Goal: Transaction & Acquisition: Book appointment/travel/reservation

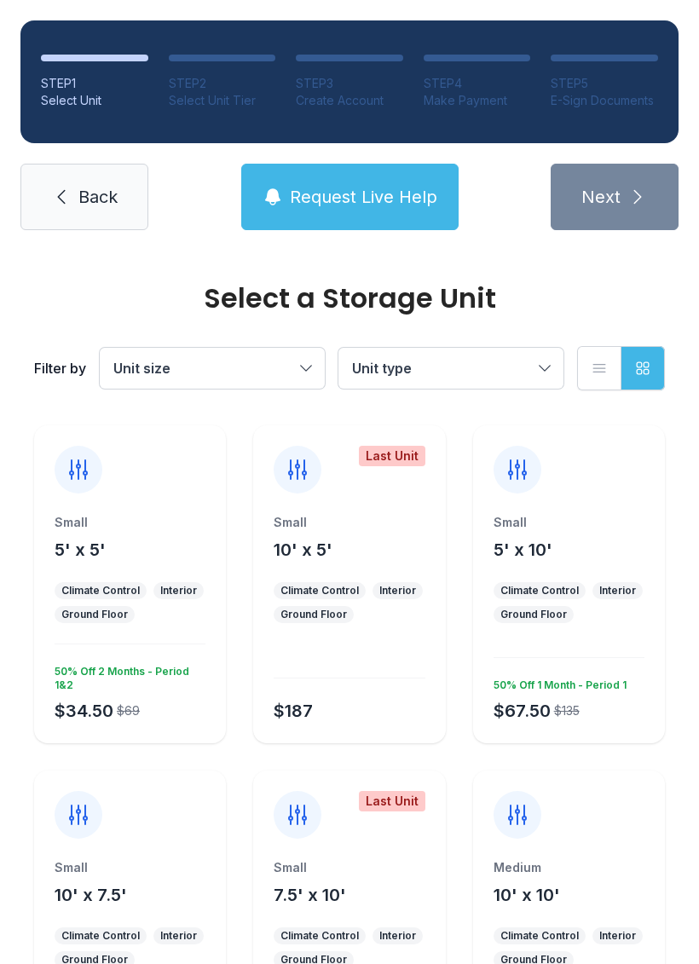
scroll to position [3, 0]
click at [297, 373] on button "Unit size" at bounding box center [212, 368] width 225 height 41
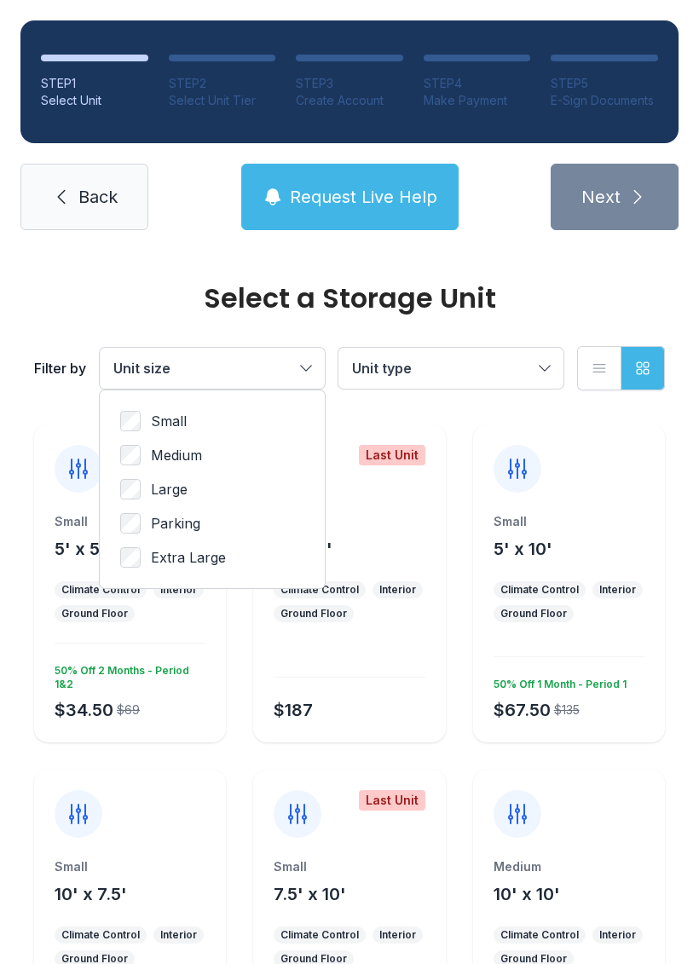
scroll to position [0, 0]
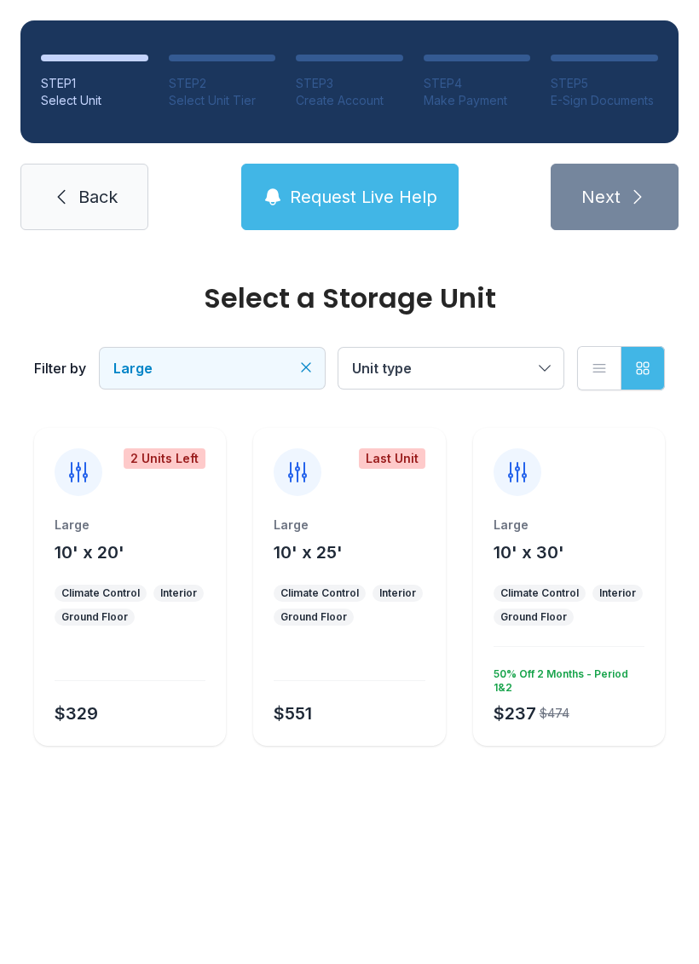
click at [527, 834] on main "Select a Storage Unit Filter by Large Unit type List view Grid view 2 Units Lef…" at bounding box center [349, 607] width 699 height 713
click at [587, 704] on div "$237 $474 50% Off 2 Months - Period 1&2" at bounding box center [566, 693] width 158 height 65
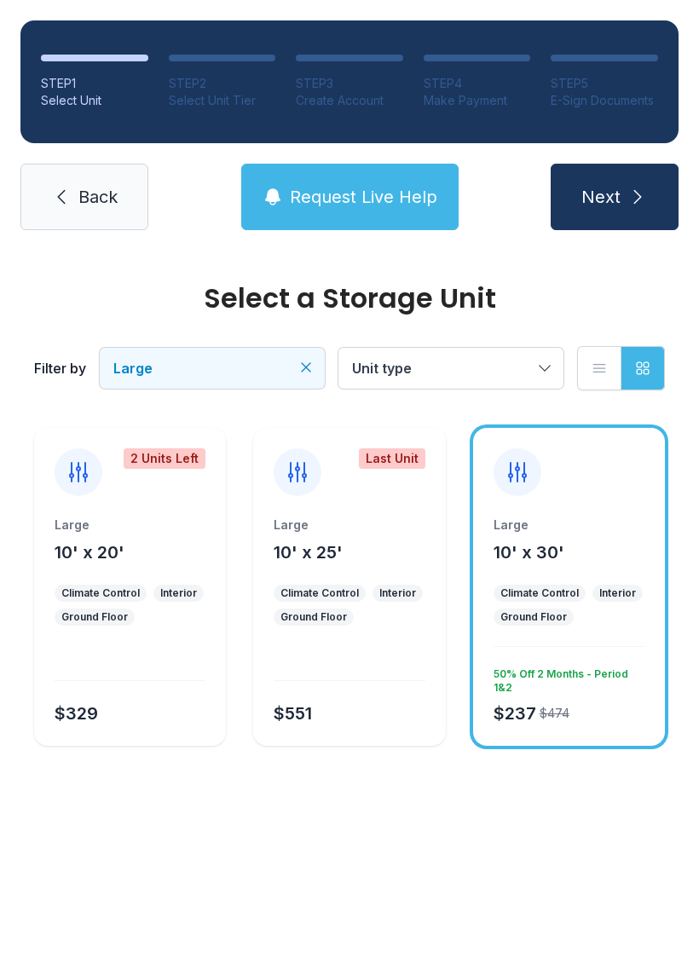
click at [517, 474] on icon at bounding box center [517, 472] width 17 height 19
click at [512, 481] on icon at bounding box center [517, 472] width 27 height 27
click at [514, 469] on icon at bounding box center [517, 472] width 27 height 27
click at [518, 473] on icon at bounding box center [517, 472] width 27 height 27
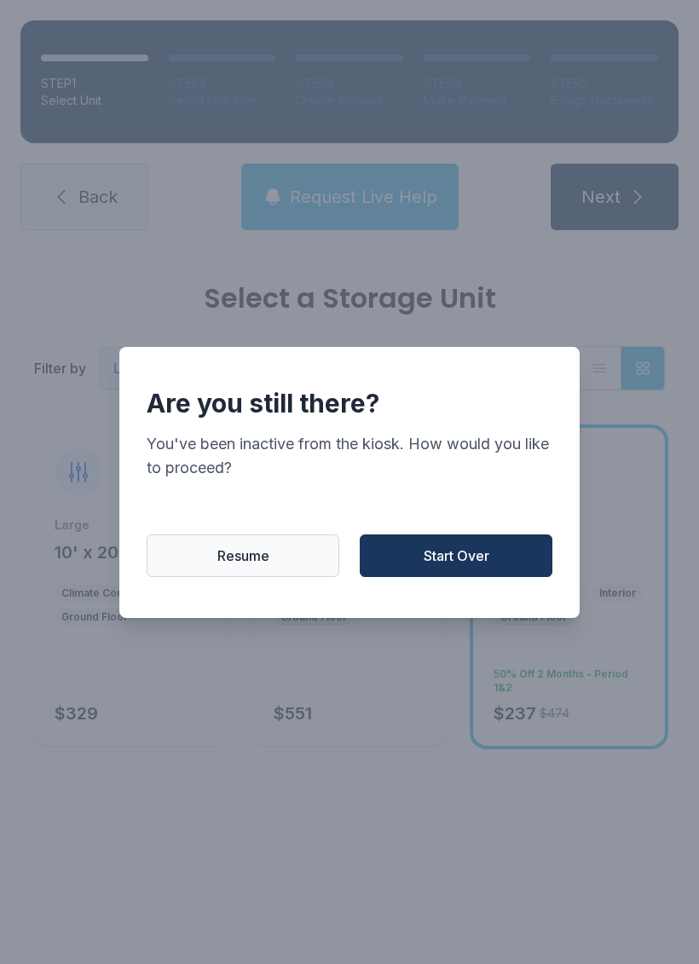
click at [218, 566] on span "Resume" at bounding box center [243, 555] width 52 height 20
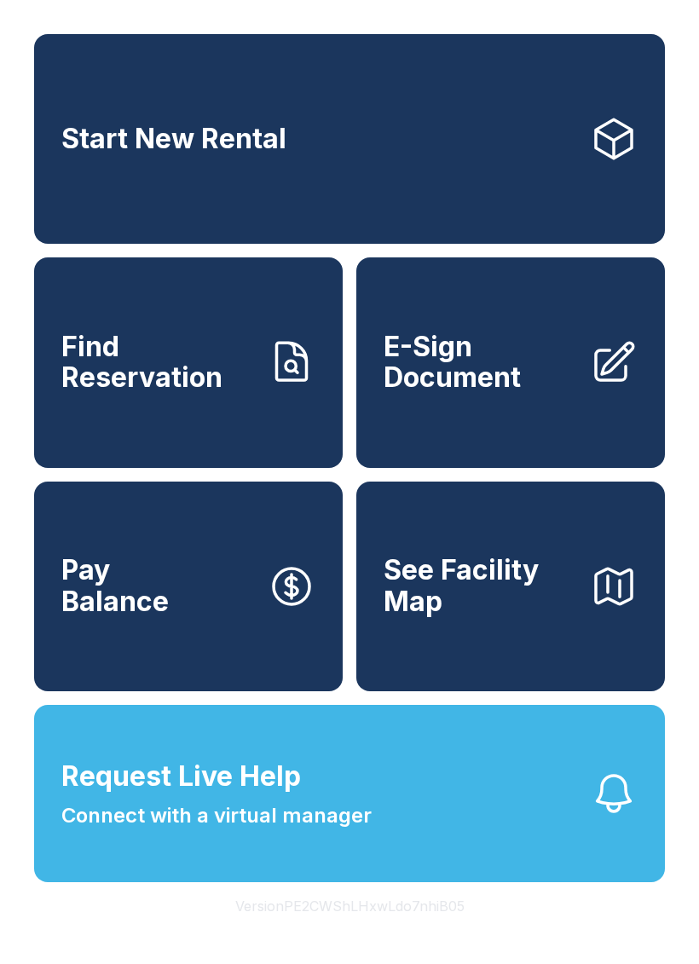
click at [488, 151] on link "Start New Rental" at bounding box center [349, 139] width 631 height 210
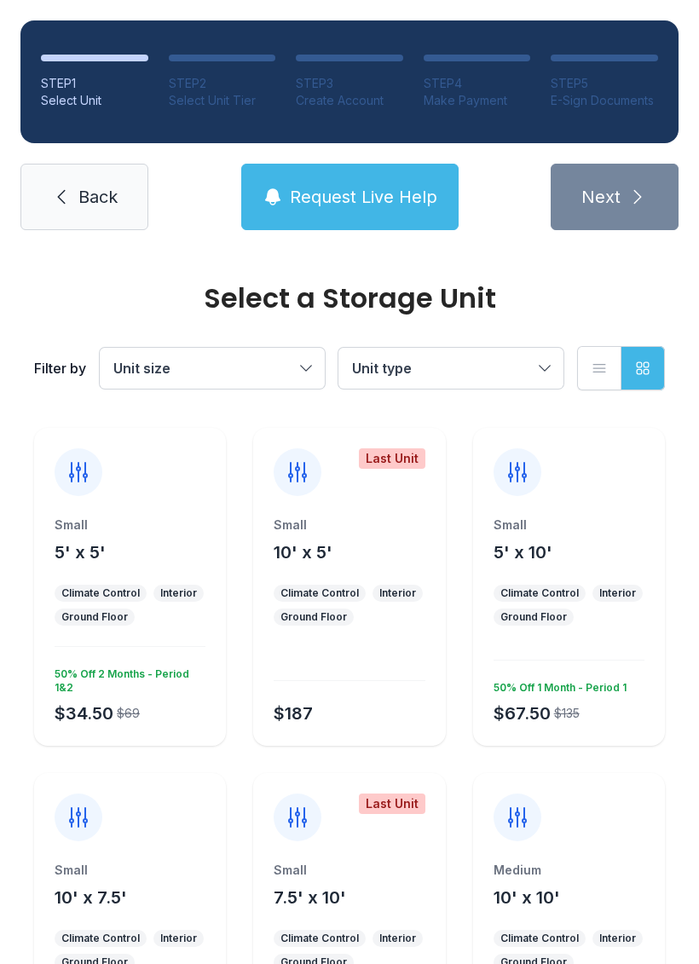
click at [292, 377] on span "Unit size" at bounding box center [203, 368] width 181 height 20
click at [170, 488] on span "Large" at bounding box center [169, 489] width 37 height 20
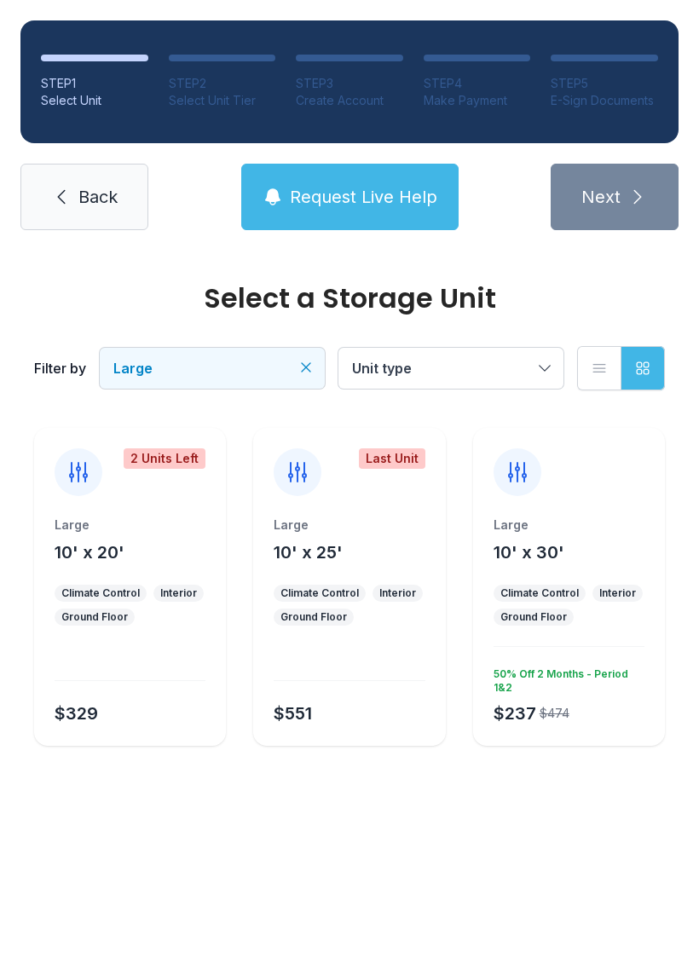
click at [179, 522] on div "Large" at bounding box center [130, 524] width 151 height 17
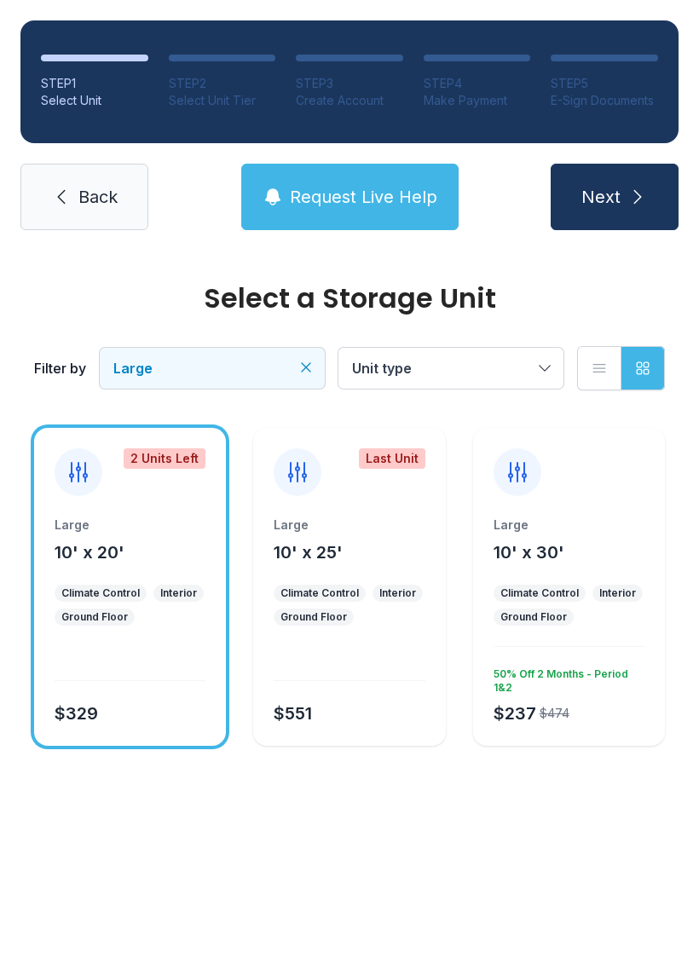
click at [635, 201] on icon "submit" at bounding box center [638, 197] width 8 height 14
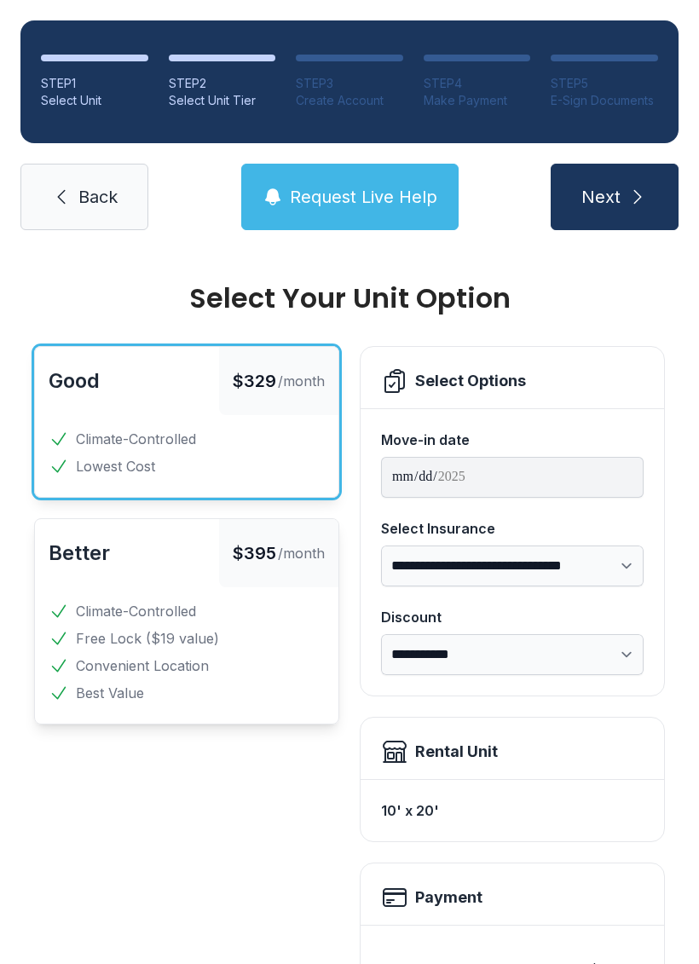
click at [428, 504] on div "**********" at bounding box center [512, 552] width 263 height 259
click at [101, 210] on link "Back" at bounding box center [84, 197] width 128 height 66
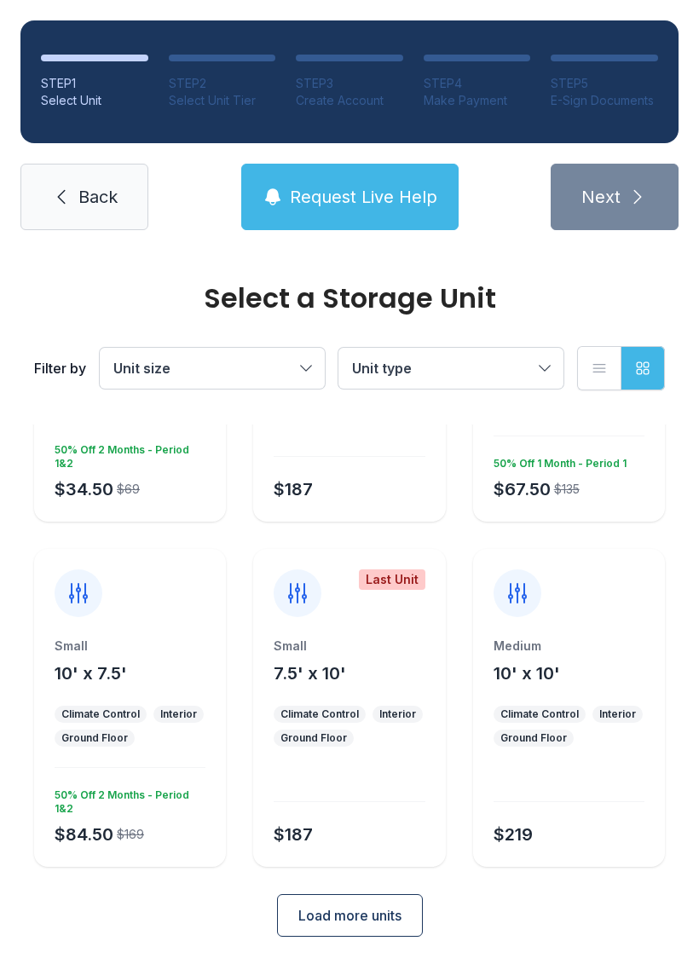
scroll to position [223, 0]
click at [390, 914] on span "Load more units" at bounding box center [349, 916] width 103 height 20
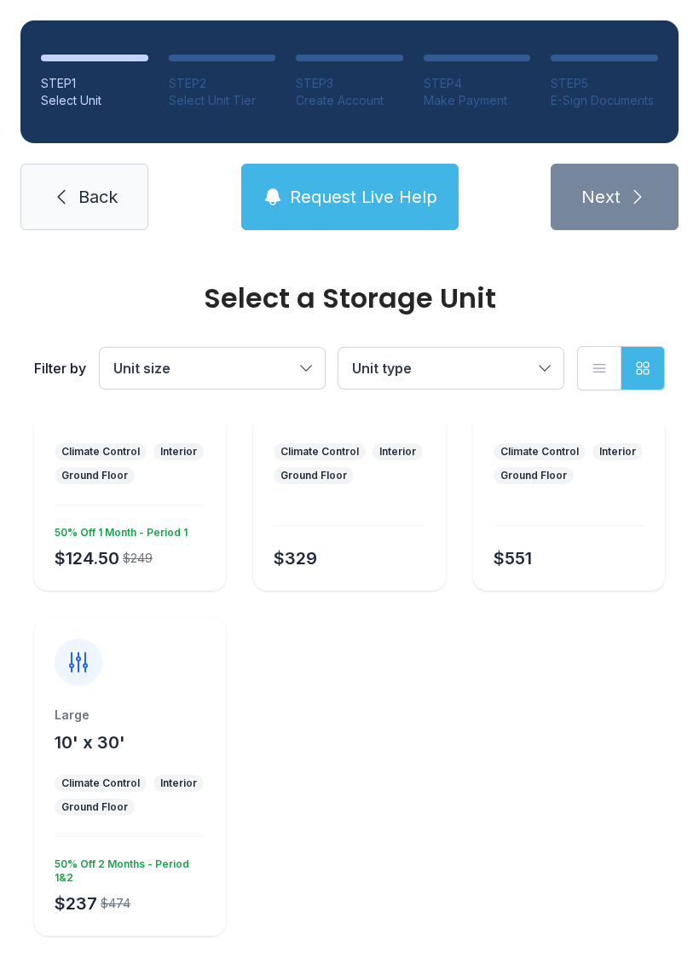
scroll to position [830, 0]
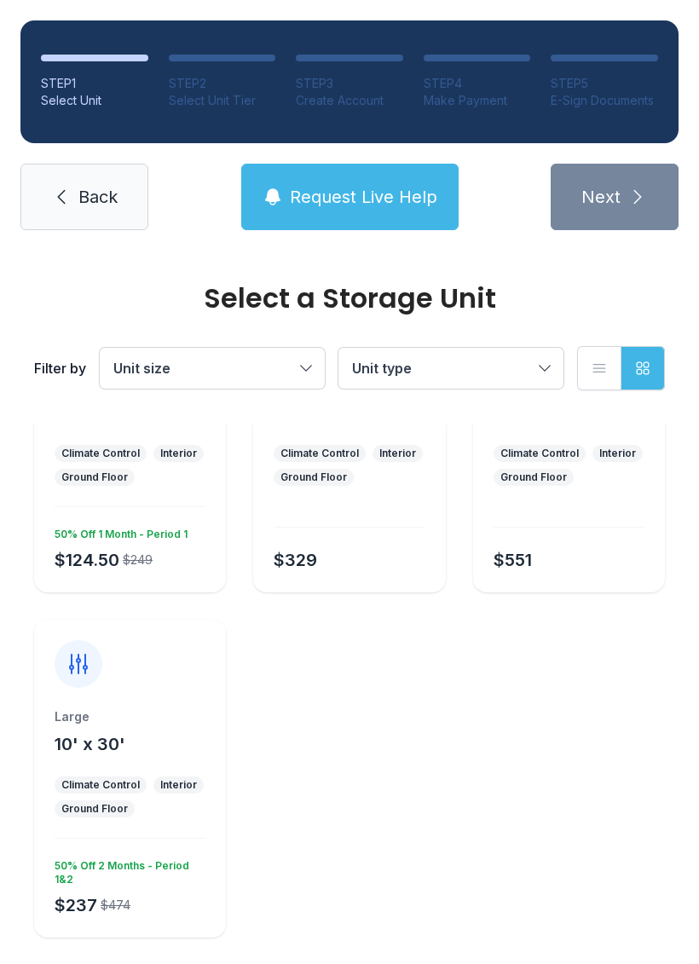
click at [93, 189] on span "Back" at bounding box center [97, 197] width 39 height 24
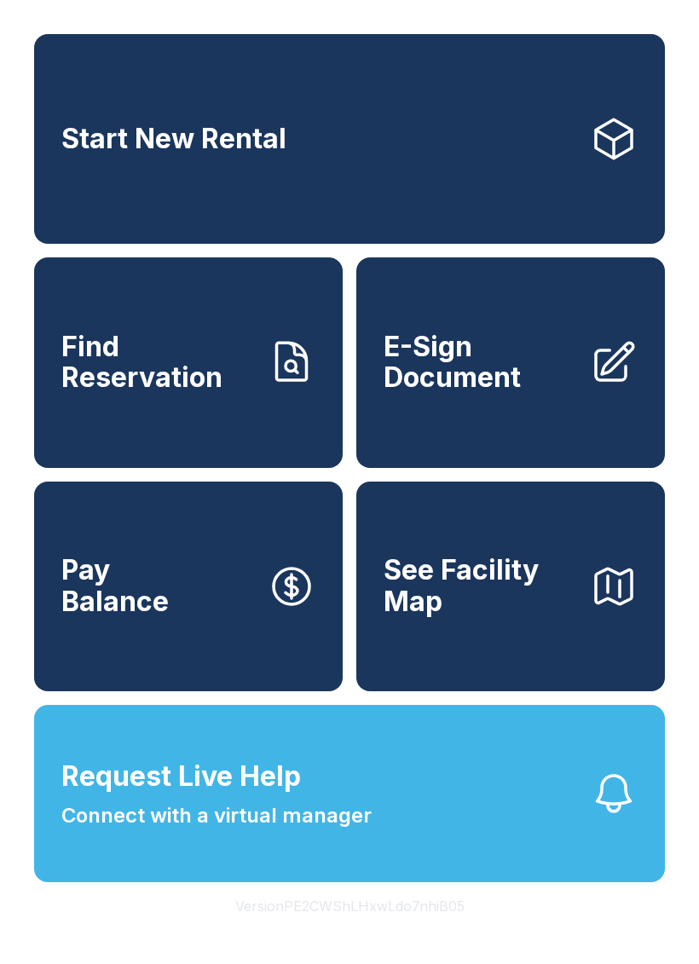
click at [460, 112] on link "Start New Rental" at bounding box center [349, 139] width 631 height 210
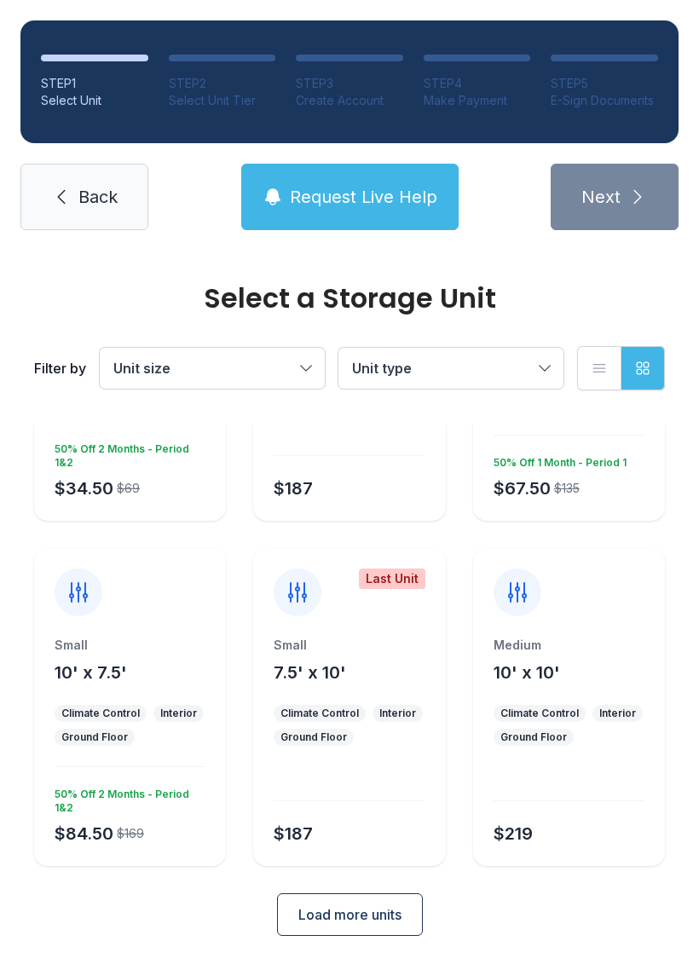
scroll to position [223, 0]
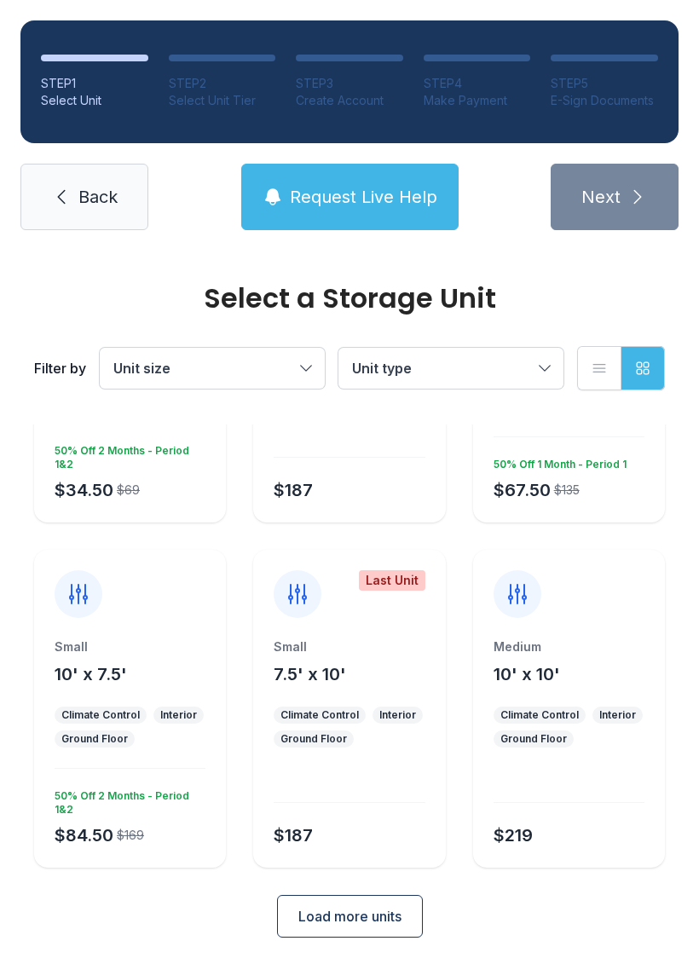
click at [286, 368] on span "Unit size" at bounding box center [203, 368] width 181 height 20
click at [170, 493] on span "Large" at bounding box center [169, 489] width 37 height 20
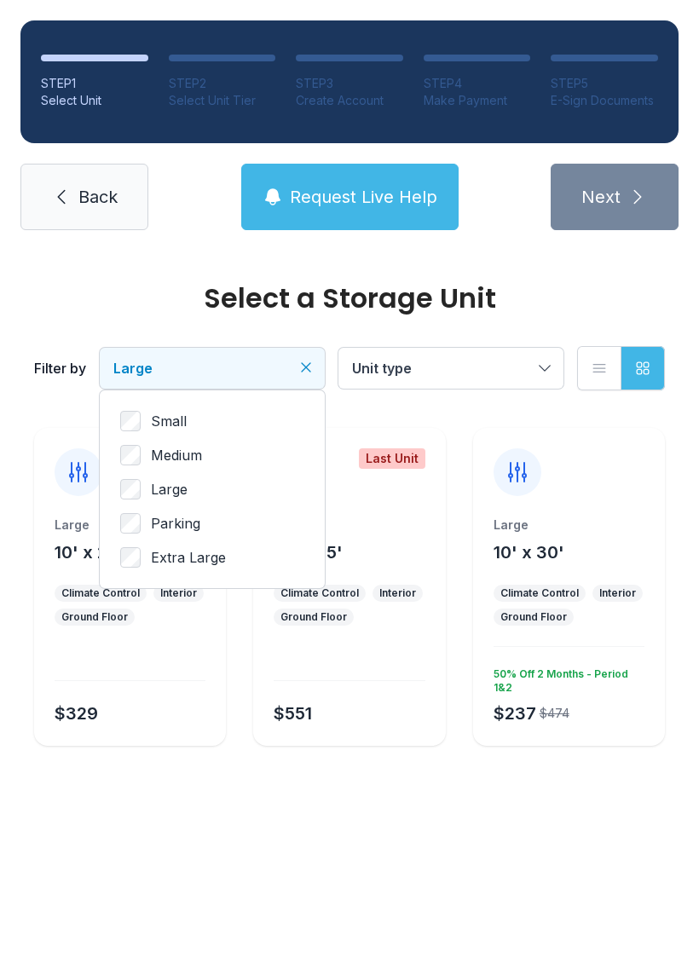
scroll to position [0, 0]
